Goal: Task Accomplishment & Management: Manage account settings

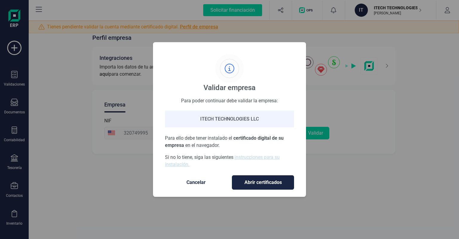
click at [67, 14] on div "Validar empresa Para poder continuar debe validar la empresa: ITECH TECHNOLOGIE…" at bounding box center [229, 119] width 459 height 239
click at [176, 164] on link "instrucciones para su instalación." at bounding box center [222, 160] width 115 height 13
click at [195, 183] on span "Cancelar" at bounding box center [196, 182] width 50 height 7
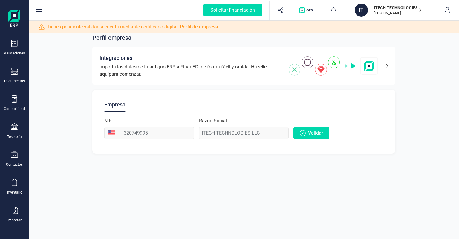
scroll to position [33, 0]
click at [18, 207] on icon at bounding box center [14, 207] width 7 height 7
click at [36, 123] on div "Perfil empresa Integraciones Importa los datos de tu antiguo ERP a FinanEDI de …" at bounding box center [244, 90] width 430 height 142
click at [16, 185] on div "Inventario" at bounding box center [14, 184] width 24 height 16
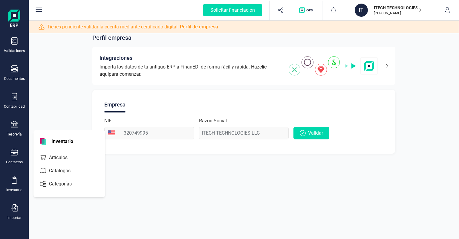
click at [14, 79] on div "Documentos" at bounding box center [14, 78] width 21 height 5
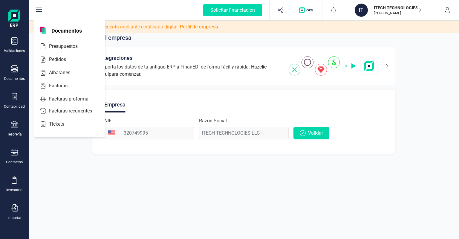
click at [51, 82] on span "Facturas" at bounding box center [63, 85] width 32 height 7
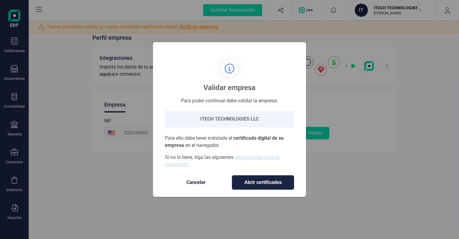
click at [201, 184] on span "Cancelar" at bounding box center [196, 182] width 50 height 7
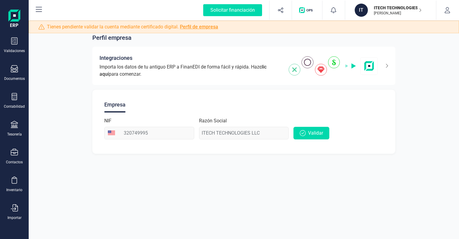
click at [416, 12] on p "[PERSON_NAME]" at bounding box center [398, 13] width 48 height 5
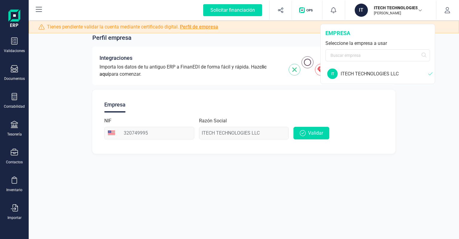
click at [380, 76] on div "ITECH TECHNOLOGIES LLC" at bounding box center [385, 73] width 88 height 7
click at [376, 73] on div "ITECH TECHNOLOGIES LLC" at bounding box center [385, 73] width 88 height 7
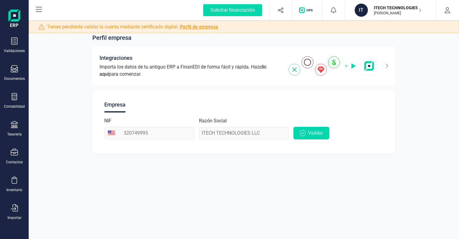
click at [406, 107] on div "Perfil empresa Integraciones Importa los datos de tu antiguo ERP a FinanEDI de …" at bounding box center [244, 90] width 430 height 142
click at [444, 5] on button "button" at bounding box center [447, 10] width 22 height 19
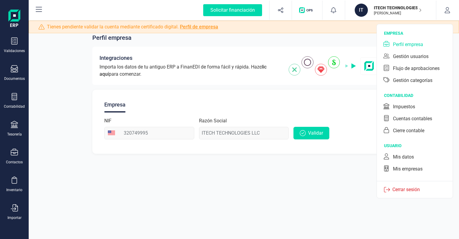
click at [419, 157] on div "Mis datos" at bounding box center [414, 157] width 69 height 12
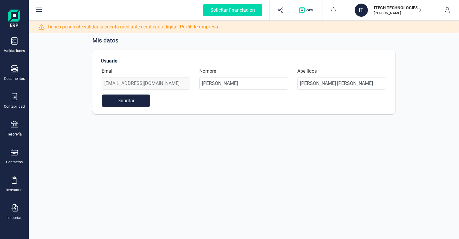
click at [137, 99] on button "Guardar" at bounding box center [126, 100] width 48 height 13
click at [14, 76] on div "Documentos" at bounding box center [14, 78] width 21 height 5
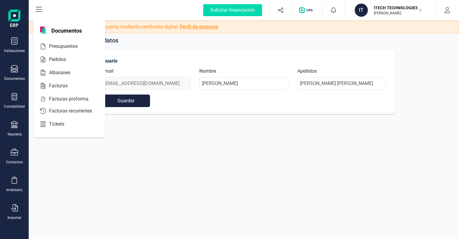
click at [77, 98] on span "Facturas proforma" at bounding box center [73, 98] width 53 height 7
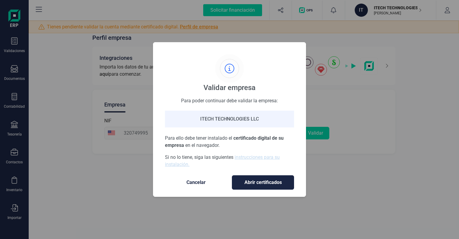
click at [186, 183] on span "Cancelar" at bounding box center [196, 182] width 50 height 7
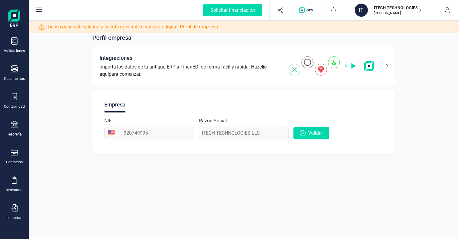
click at [306, 10] on img "button" at bounding box center [307, 10] width 16 height 6
